Goal: Navigation & Orientation: Find specific page/section

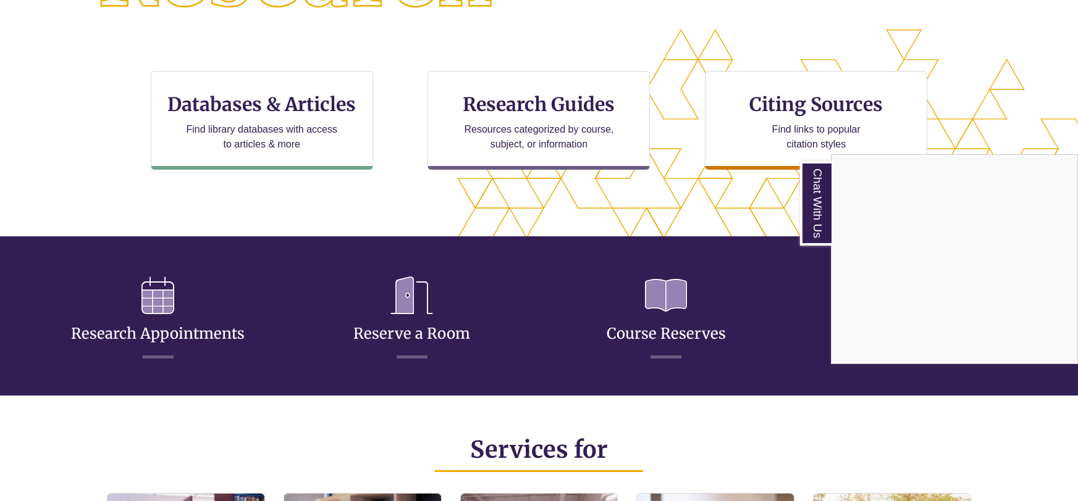
scroll to position [359, 973]
drag, startPoint x: 440, startPoint y: 307, endPoint x: 400, endPoint y: 313, distance: 40.6
click at [436, 307] on div "Chat With Us" at bounding box center [539, 250] width 1078 height 501
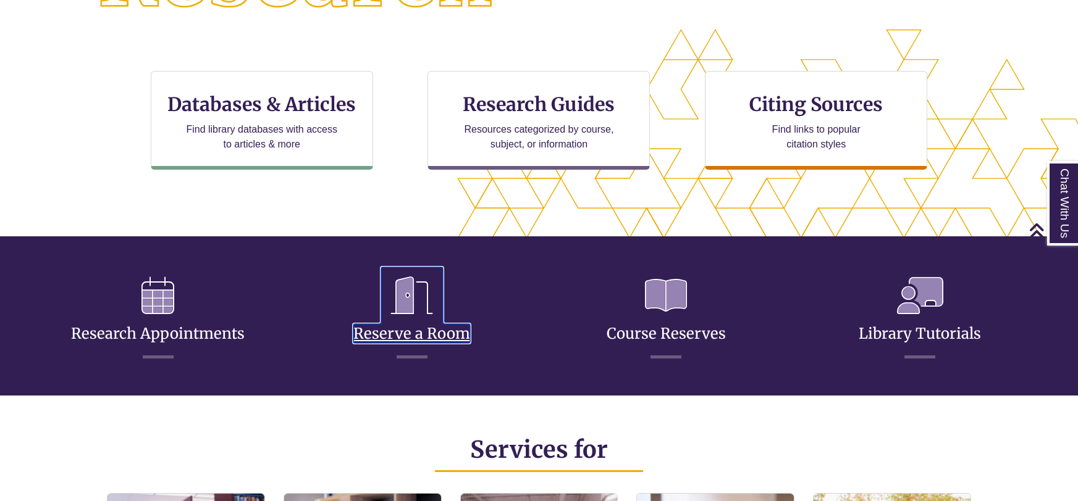
click at [400, 313] on icon at bounding box center [412, 295] width 62 height 57
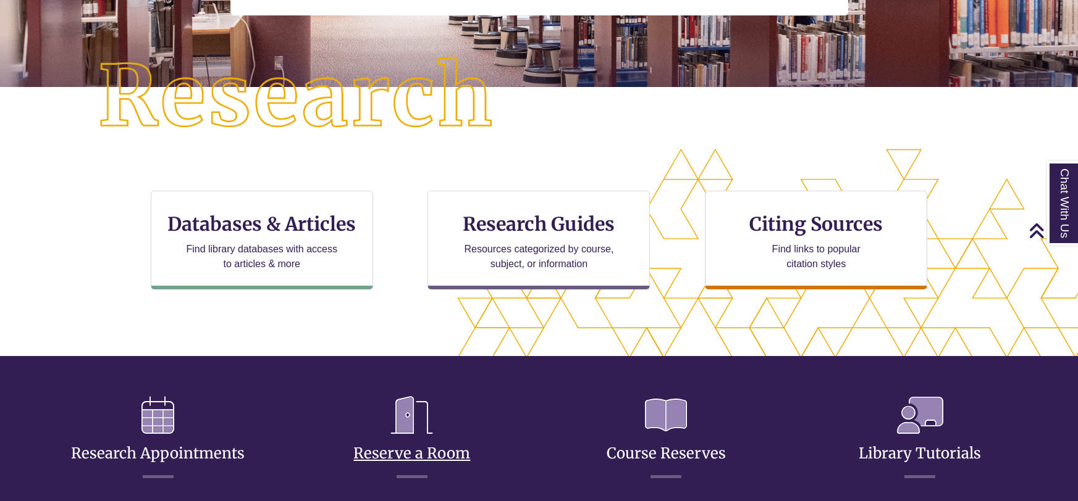
scroll to position [270, 0]
click at [419, 432] on icon at bounding box center [412, 415] width 62 height 57
